Goal: Task Accomplishment & Management: Use online tool/utility

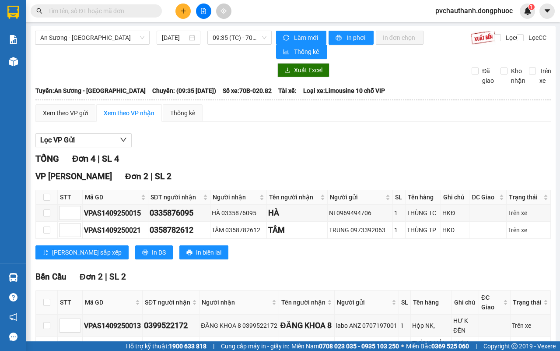
click at [246, 28] on div "An Sương - Châu Thành 14/09/2025 09:35 (TC) - 70B-020.82 Làm mới In phơi In đơn…" at bounding box center [293, 212] width 525 height 373
click at [243, 32] on span "09:35 (TC) - 70B-020.82" at bounding box center [239, 37] width 53 height 13
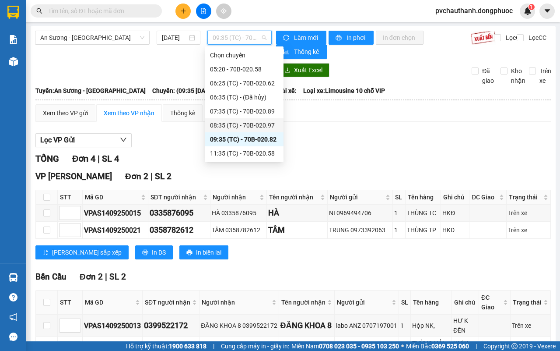
click at [253, 120] on div "08:35 (TC) - 70B-020.97" at bounding box center [244, 125] width 68 height 10
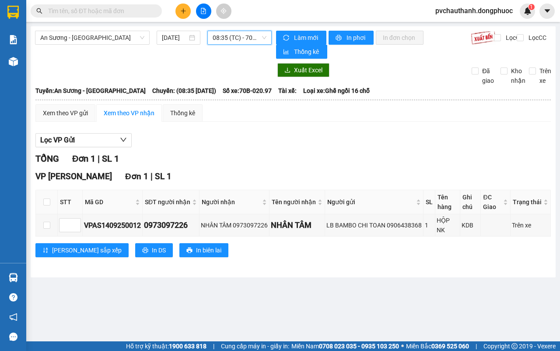
click at [263, 41] on span "08:35 (TC) - 70B-020.97" at bounding box center [239, 37] width 53 height 13
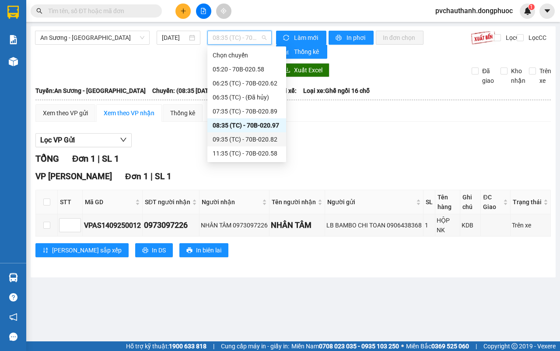
click at [251, 134] on div "09:35 (TC) - 70B-020.82" at bounding box center [247, 139] width 68 height 10
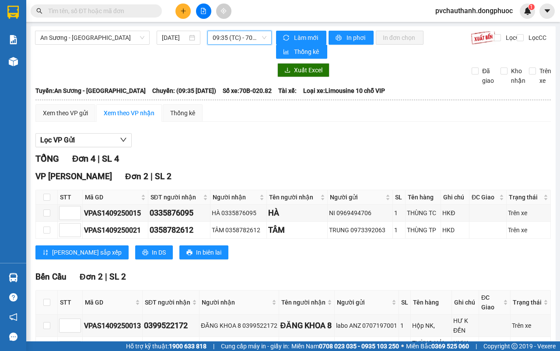
click at [227, 36] on span "09:35 (TC) - 70B-020.82" at bounding box center [239, 37] width 53 height 13
click at [237, 36] on span "09:35 (TC) - 70B-020.82" at bounding box center [239, 37] width 53 height 13
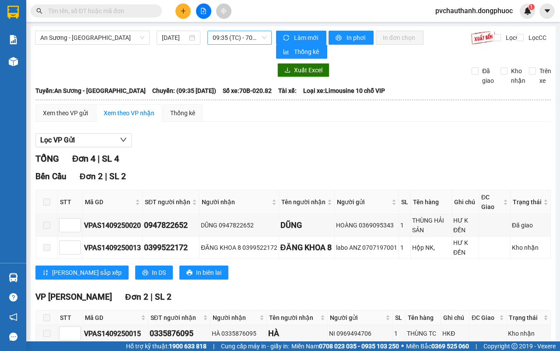
click at [219, 42] on span "09:35 (TC) - 70B-020.82" at bounding box center [239, 37] width 53 height 13
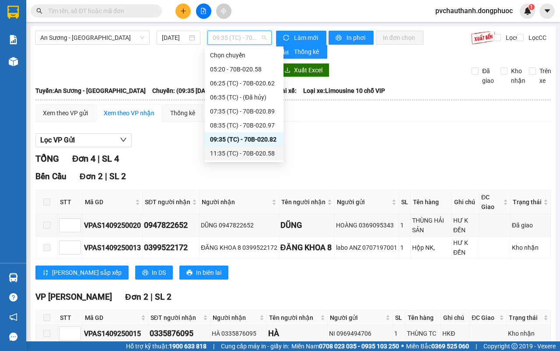
click at [262, 151] on div "11:35 (TC) - 70B-020.58" at bounding box center [244, 153] width 68 height 10
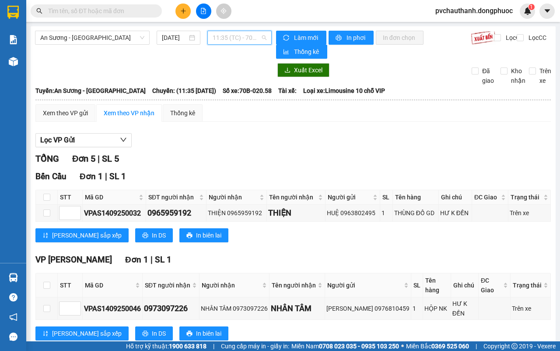
click at [215, 40] on span "11:35 (TC) - 70B-020.58" at bounding box center [239, 37] width 53 height 13
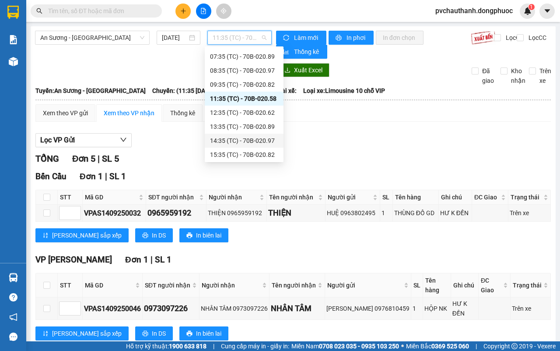
scroll to position [98, 0]
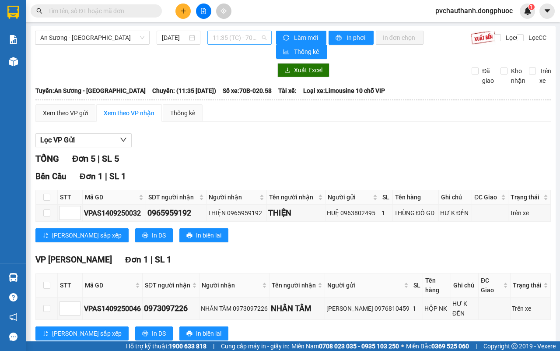
click at [224, 41] on span "11:35 (TC) - 70B-020.58" at bounding box center [239, 37] width 53 height 13
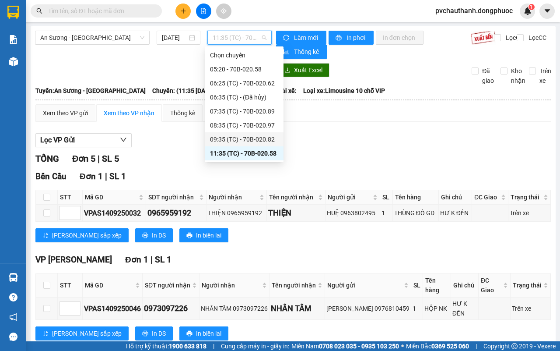
click at [270, 138] on div "09:35 (TC) - 70B-020.82" at bounding box center [244, 139] width 68 height 10
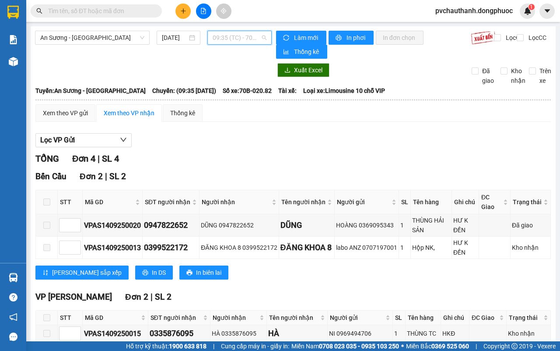
click at [224, 40] on span "09:35 (TC) - 70B-020.82" at bounding box center [239, 37] width 53 height 13
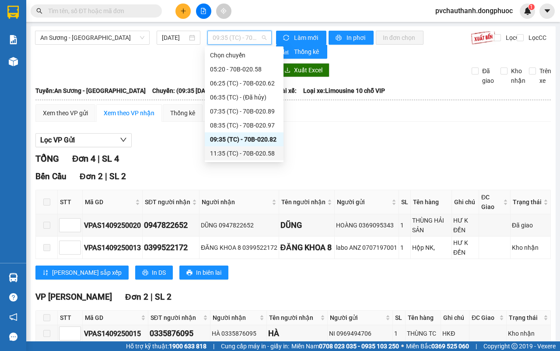
click at [268, 152] on div "11:35 (TC) - 70B-020.58" at bounding box center [244, 153] width 68 height 10
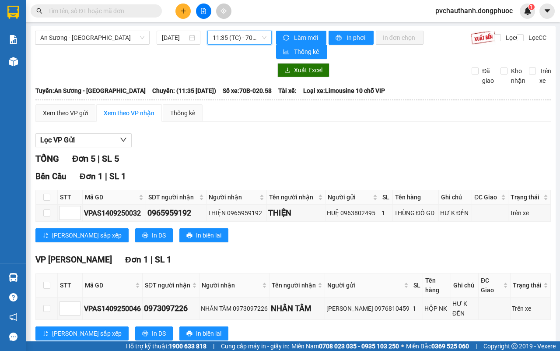
click at [235, 37] on span "11:35 (TC) - 70B-020.58" at bounding box center [239, 37] width 53 height 13
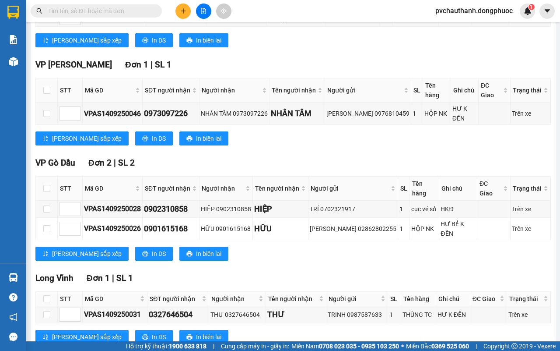
scroll to position [85, 0]
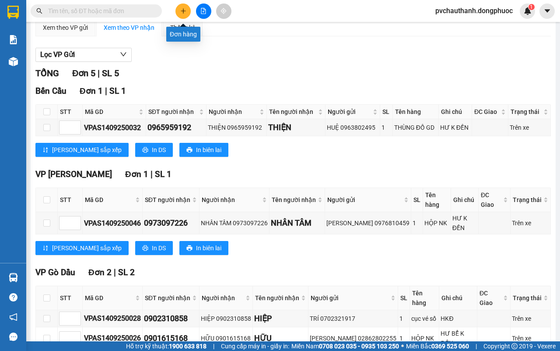
click at [185, 10] on icon "plus" at bounding box center [183, 11] width 6 height 6
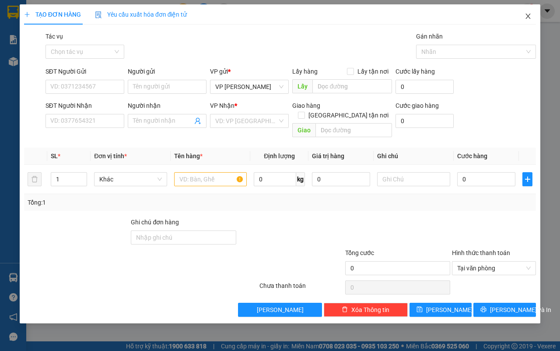
click at [534, 20] on span "Close" at bounding box center [528, 16] width 25 height 25
